Goal: Task Accomplishment & Management: Manage account settings

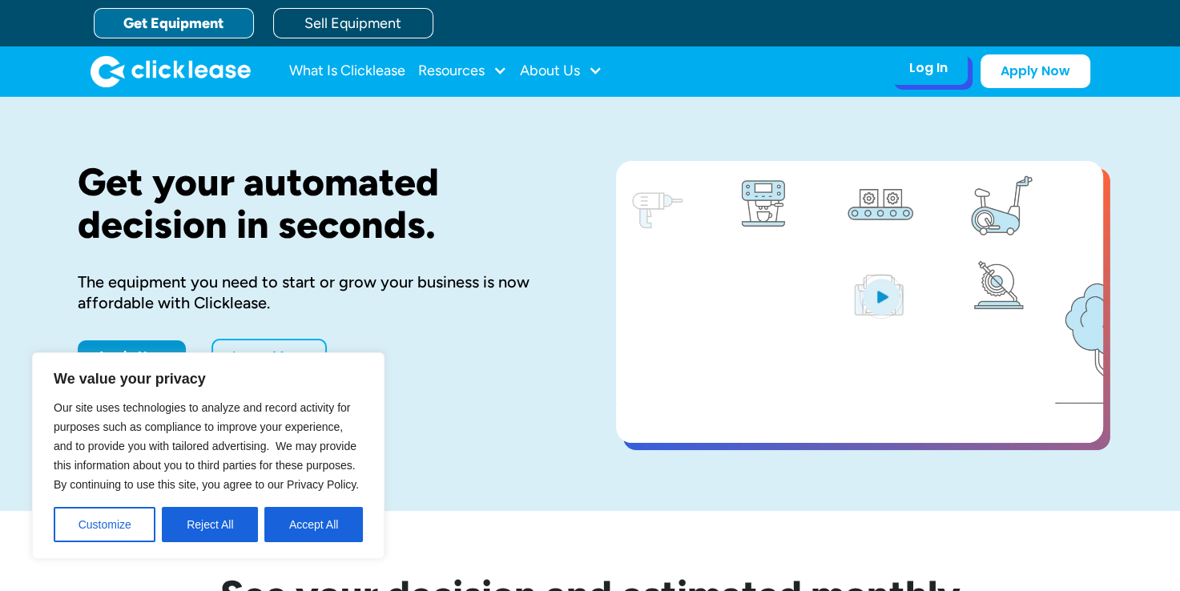
click at [927, 71] on div "Log In" at bounding box center [928, 68] width 38 height 16
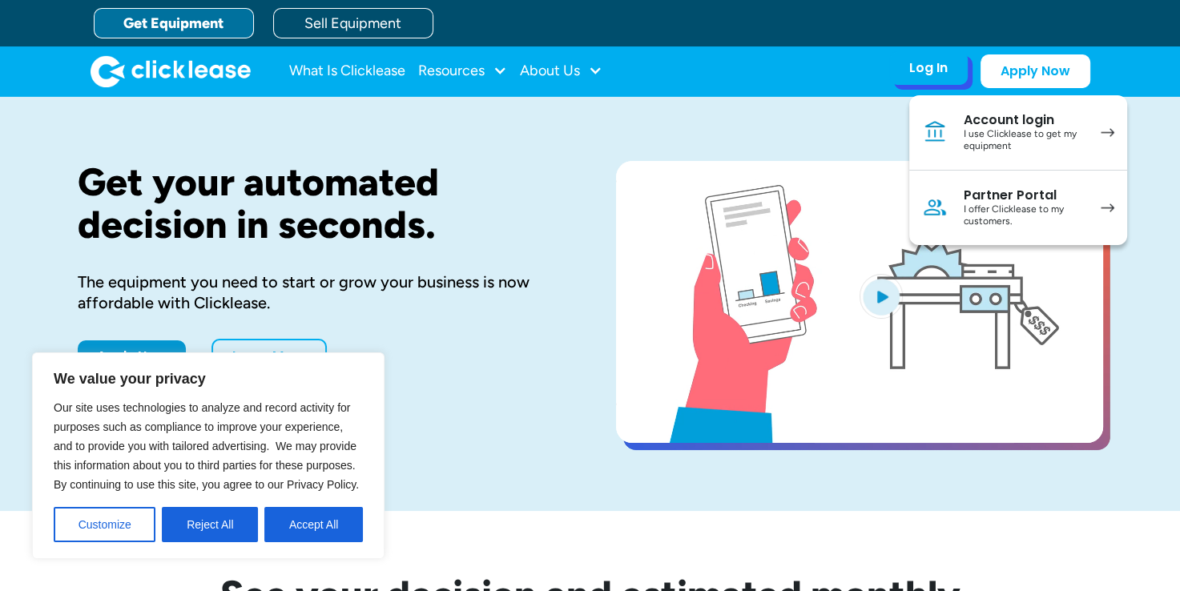
click at [997, 141] on div "I use Clicklease to get my equipment" at bounding box center [1024, 140] width 121 height 25
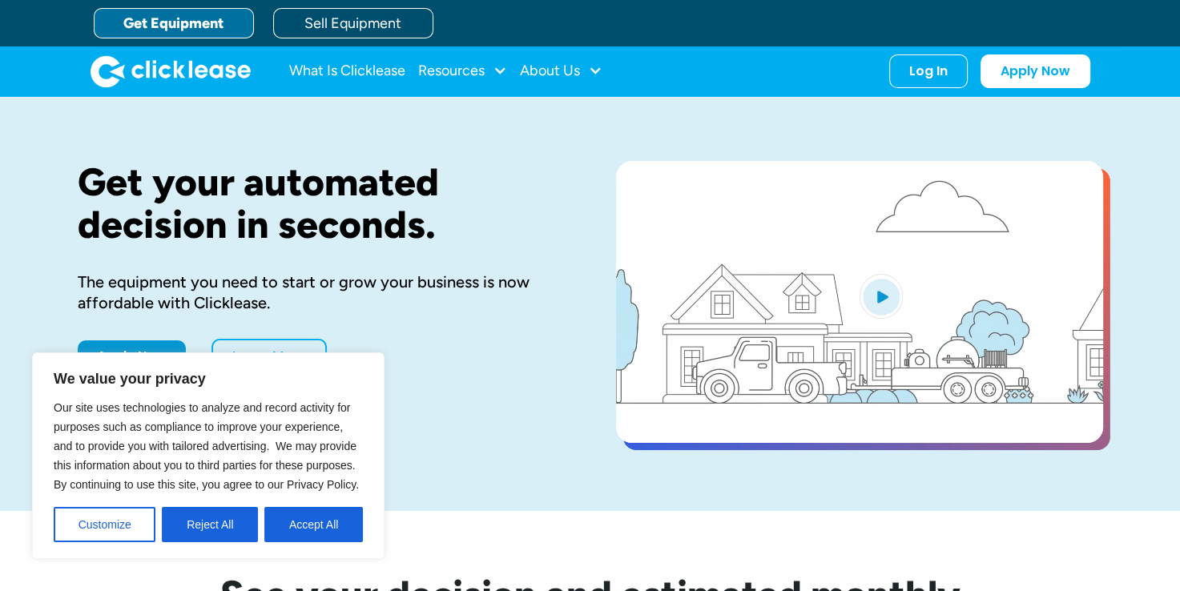
click at [228, 527] on button "Reject All" at bounding box center [210, 524] width 96 height 35
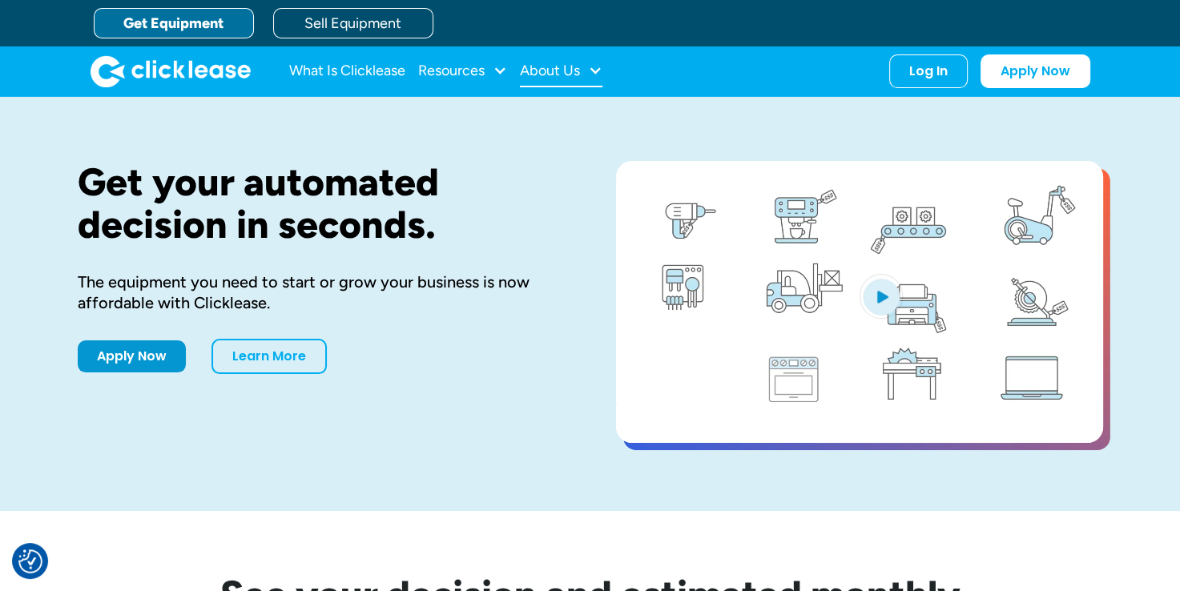
click at [585, 75] on div "About Us" at bounding box center [561, 71] width 83 height 32
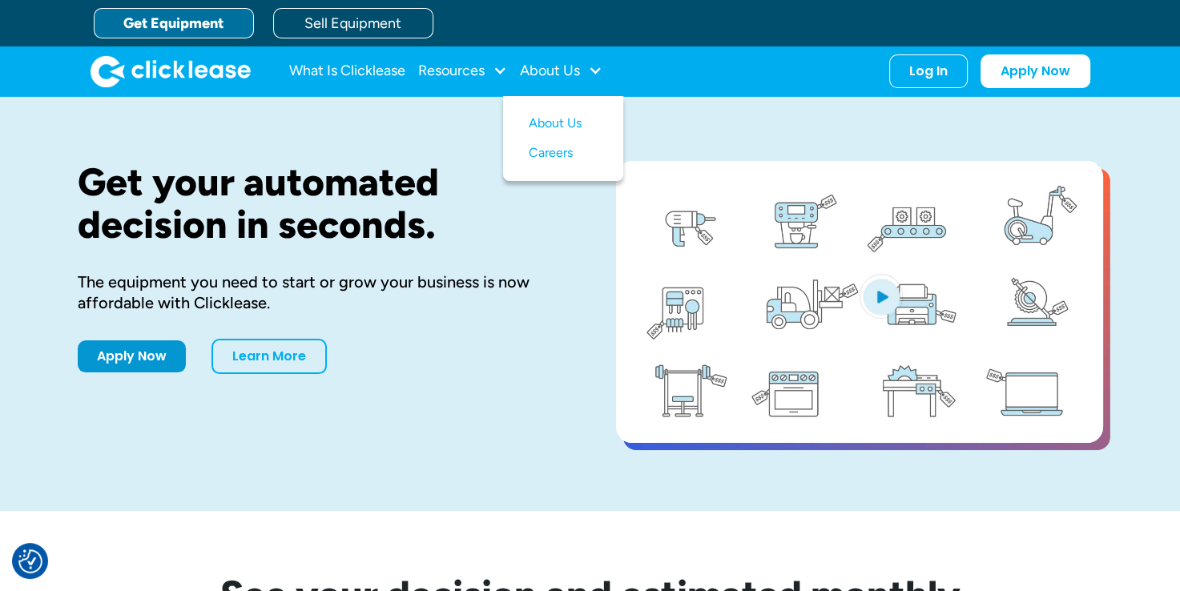
click at [512, 284] on div "The equipment you need to start or grow your business is now affordable with Cl…" at bounding box center [321, 293] width 487 height 42
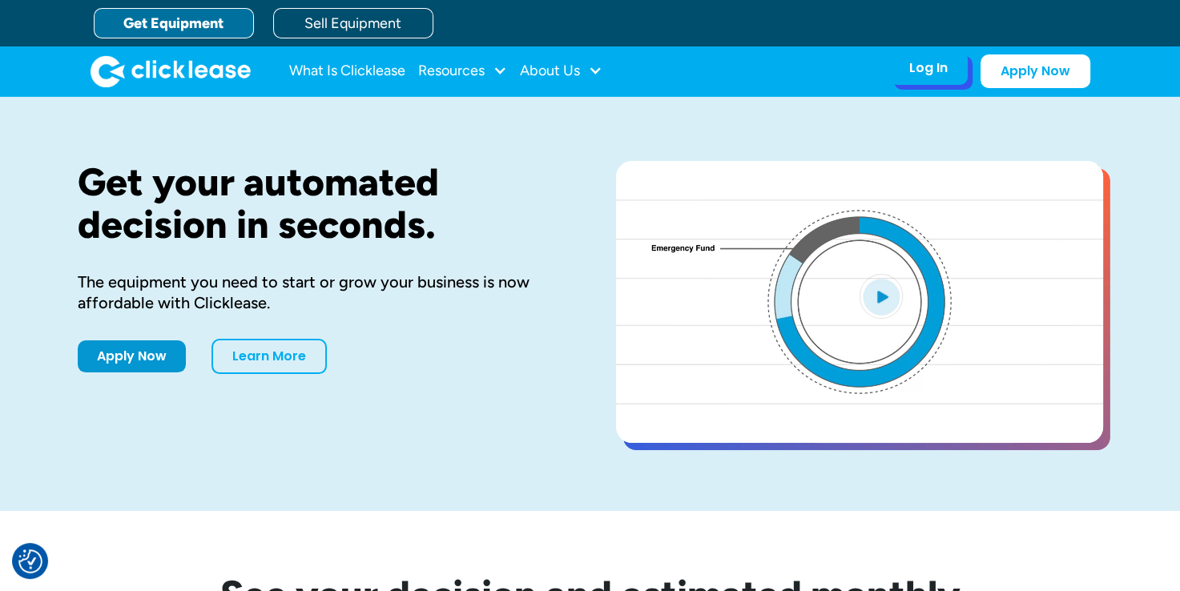
click at [912, 78] on div "Log In Account login I use Clicklease to get my equipment Partner Portal I offe…" at bounding box center [928, 68] width 79 height 34
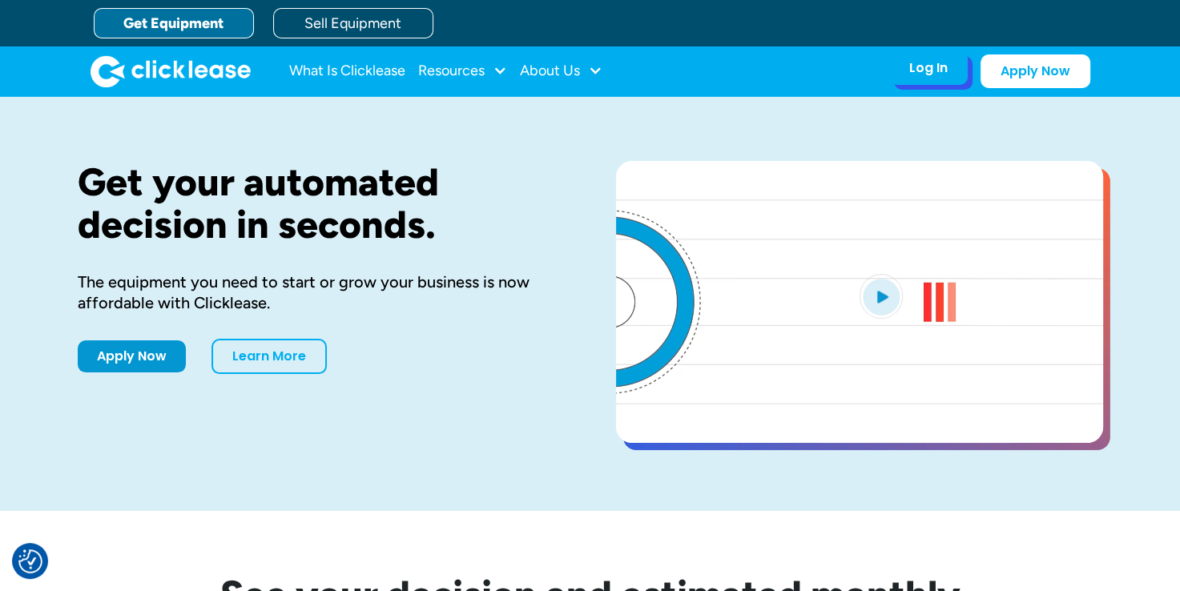
click at [937, 70] on div "Log In" at bounding box center [928, 68] width 38 height 16
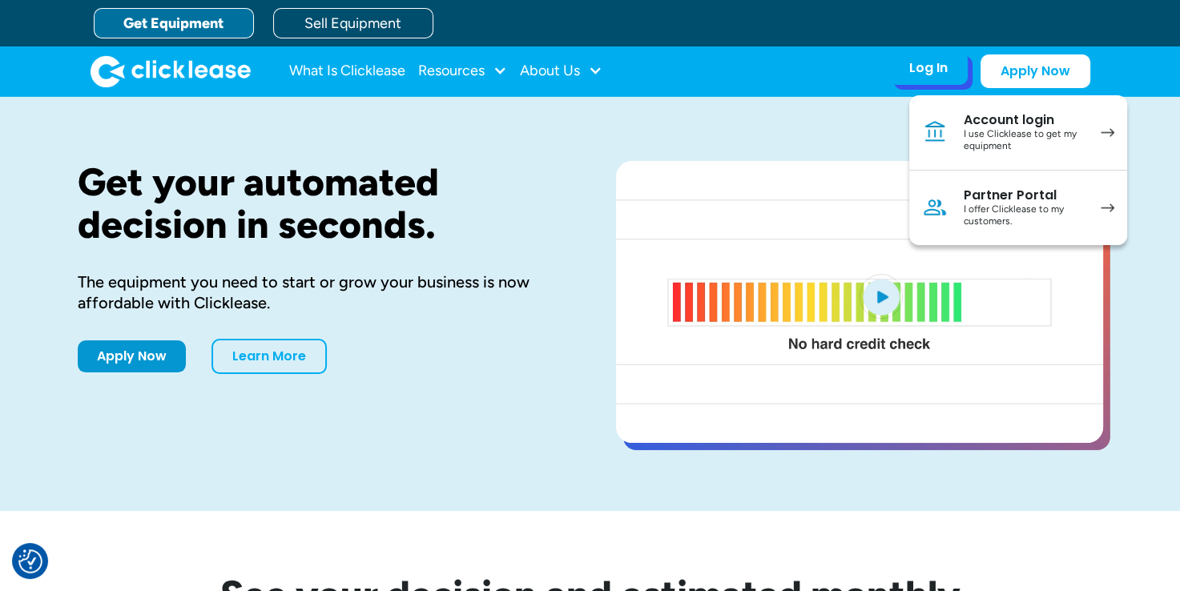
click at [1016, 150] on div "I use Clicklease to get my equipment" at bounding box center [1024, 140] width 121 height 25
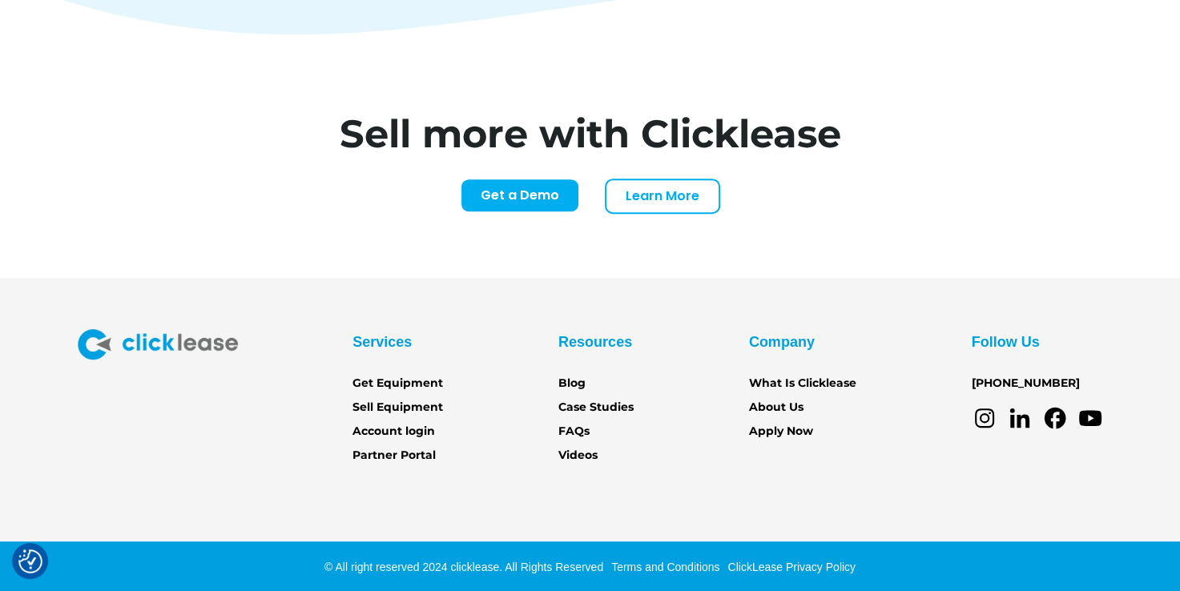
scroll to position [6649, 0]
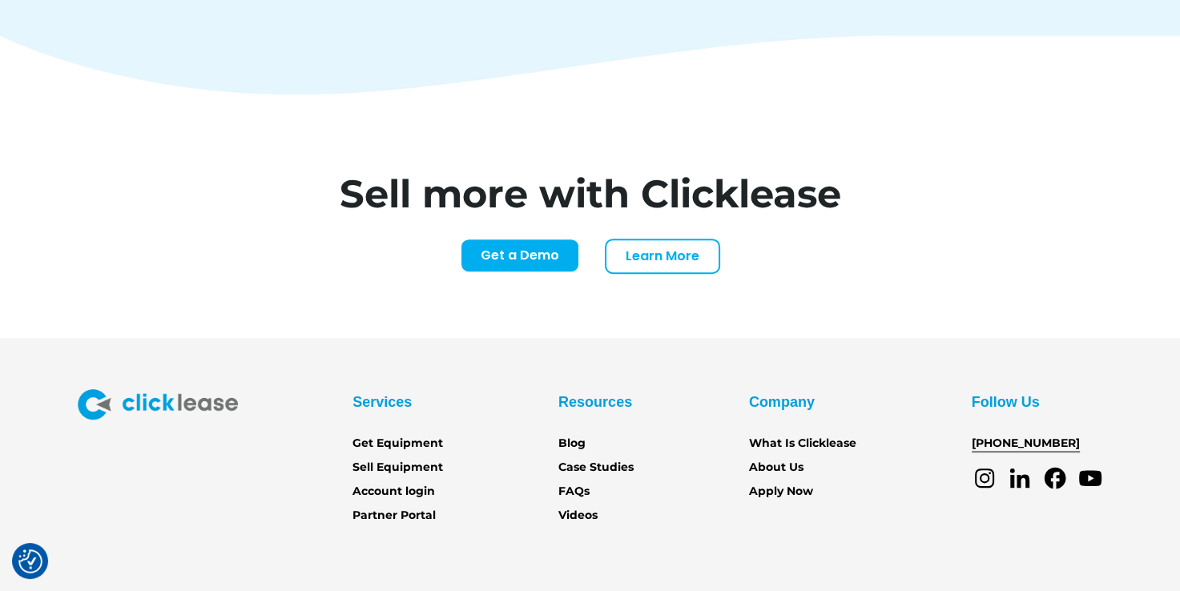
click at [1021, 435] on link "[PHONE_NUMBER]" at bounding box center [1026, 444] width 108 height 18
